Goal: Information Seeking & Learning: Check status

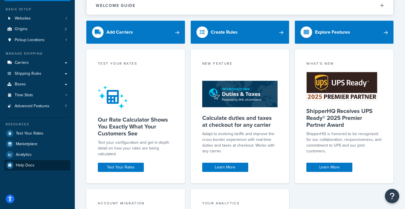
scroll to position [35, 0]
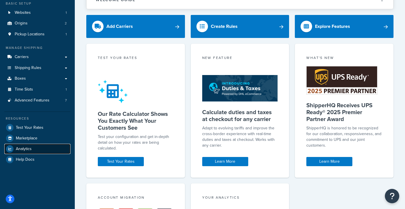
click at [27, 149] on span "Analytics" at bounding box center [24, 149] width 16 height 5
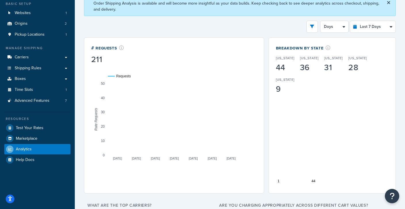
scroll to position [39, 0]
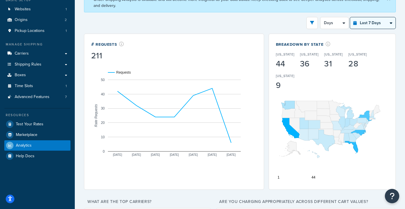
select select "last_3_months"
click option "Last 3 Months" at bounding box center [0, 0] width 0 height 0
select select "1w"
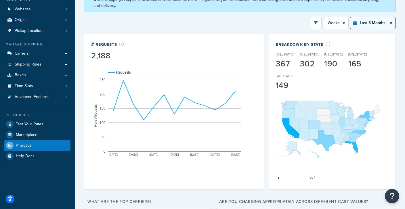
click at [350, 17] on select "Last 24 Hours Last 7 Days Last 30 Days Last 3 Months Last 6 Months Last 12 Mont…" at bounding box center [372, 22] width 45 height 11
select select "last_year"
click option "Last 12 Months" at bounding box center [0, 0] width 0 height 0
select select "1M"
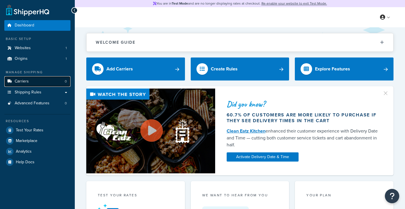
click at [27, 81] on span "Carriers" at bounding box center [22, 81] width 14 height 5
